Goal: Use online tool/utility: Utilize a website feature to perform a specific function

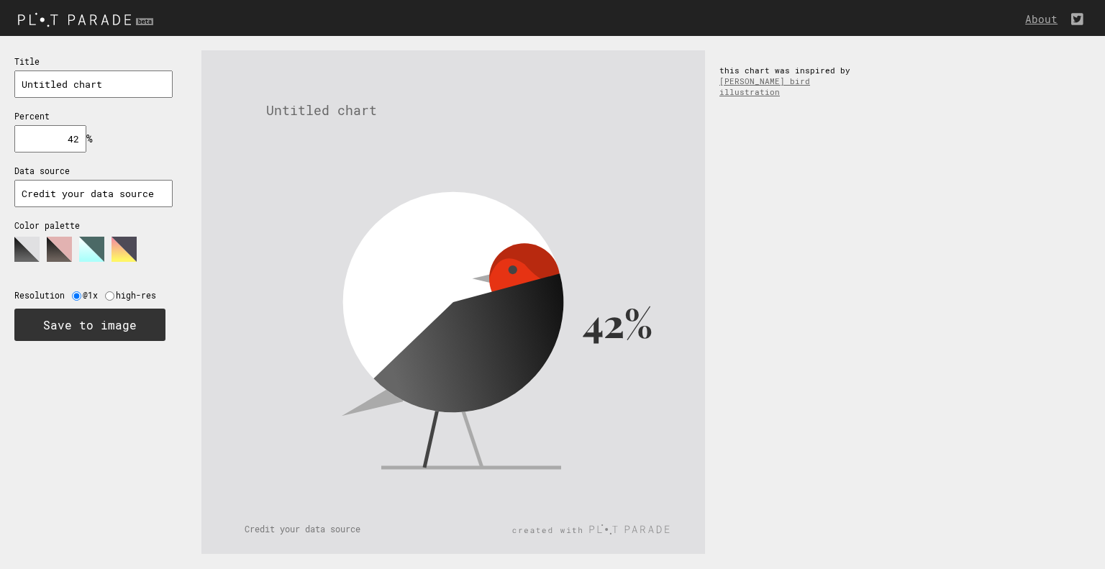
drag, startPoint x: 65, startPoint y: 140, endPoint x: 121, endPoint y: 142, distance: 56.1
click at [119, 142] on div "Title Untitled chart Percent 42 % needs to be between 0% and 100% Data source C…" at bounding box center [93, 197] width 187 height 323
type input "53"
click at [137, 85] on input "Untitled chart" at bounding box center [93, 84] width 158 height 27
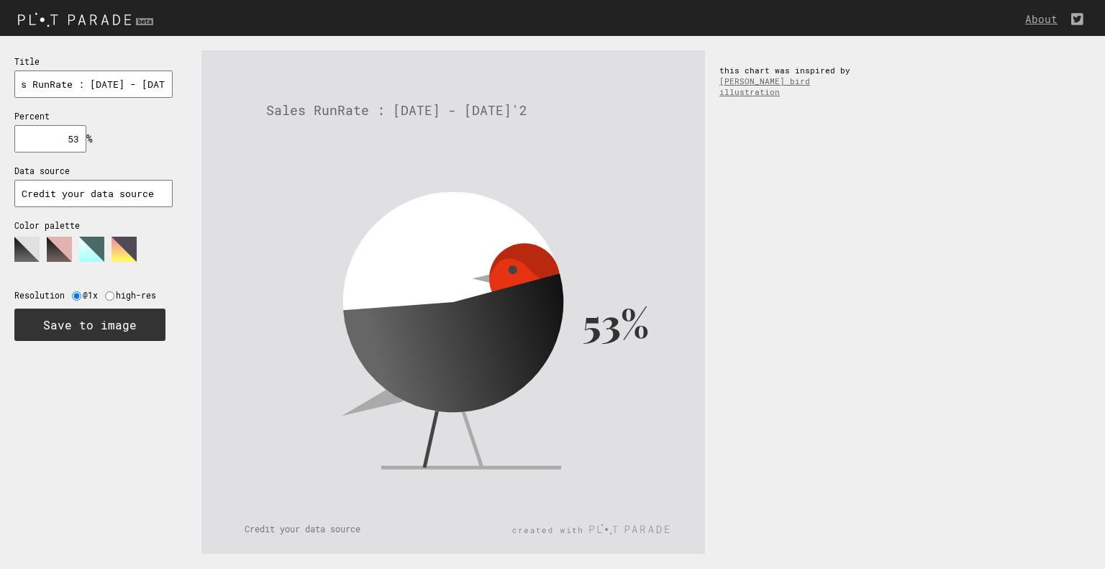
scroll to position [0, 29]
type input "Sales RunRate : [DATE] - [DATE]"
click at [101, 191] on input "Credit your data source" at bounding box center [93, 193] width 158 height 27
type input "A"
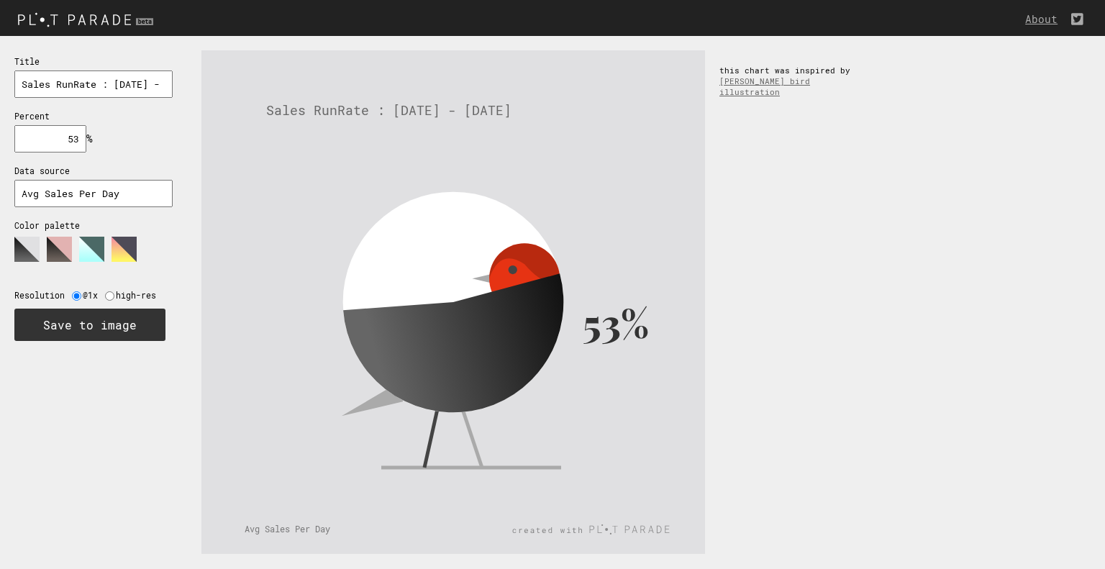
click at [136, 409] on div "Title Sales RunRate : [DATE] - [DATE] Percent 53 % needs to be between 0% and 1…" at bounding box center [93, 302] width 187 height 532
click at [127, 189] on input "Avg Sales Per Day" at bounding box center [93, 193] width 158 height 27
type input "Avg Sales Per Day : 655"
click at [909, 212] on div "53% Sales RunRate : [DATE] - [DATE] Avg Sales Per Day : 655 this chart was insp…" at bounding box center [646, 302] width 918 height 532
